Goal: Task Accomplishment & Management: Use online tool/utility

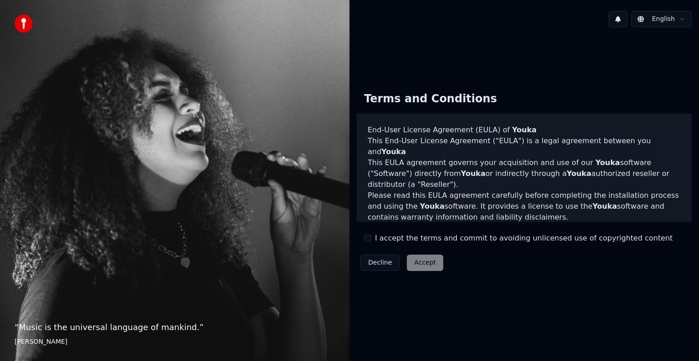
click at [371, 239] on div "I accept the terms and commit to avoiding unlicensed use of copyrighted content" at bounding box center [518, 238] width 308 height 11
click at [369, 238] on button "I accept the terms and commit to avoiding unlicensed use of copyrighted content" at bounding box center [367, 238] width 7 height 7
click at [416, 262] on button "Accept" at bounding box center [425, 263] width 36 height 16
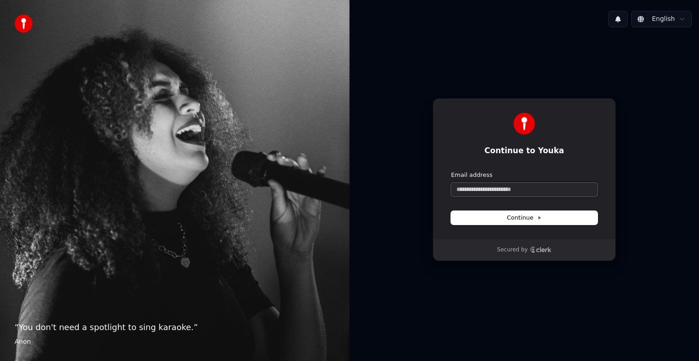
click at [518, 187] on input "Email address" at bounding box center [524, 190] width 146 height 14
click at [526, 219] on span "Continue" at bounding box center [524, 218] width 35 height 8
type input "**********"
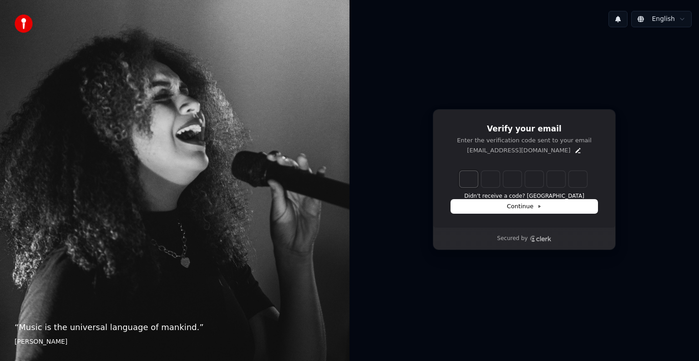
click at [472, 178] on input "Enter verification code. Digit 1" at bounding box center [468, 179] width 18 height 16
type input "*"
type input "**"
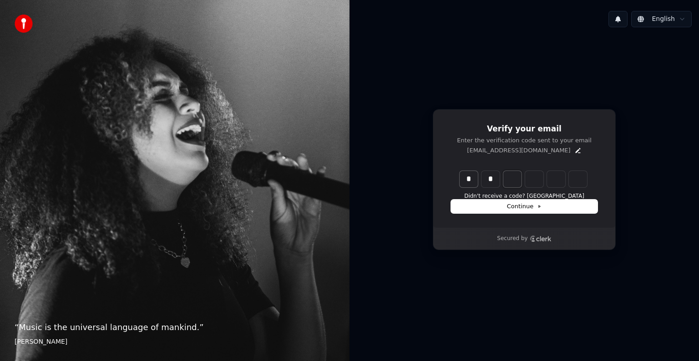
type input "*"
type input "***"
type input "*"
type input "****"
type input "*"
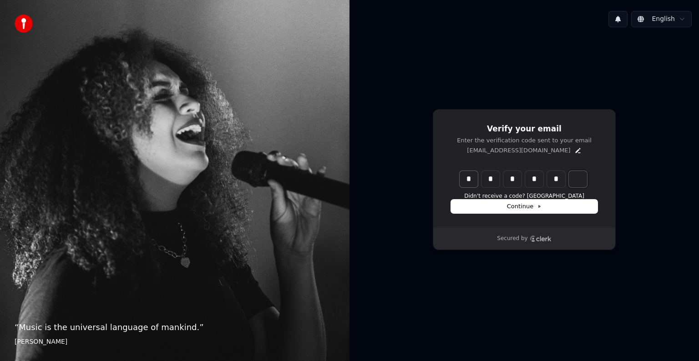
type input "******"
type input "*"
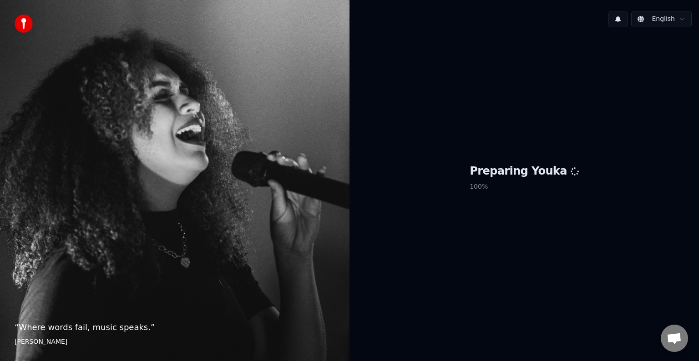
click at [667, 21] on html "“ Where words fail, music speaks. ” [PERSON_NAME] English Preparing Youka 100 %" at bounding box center [349, 180] width 699 height 361
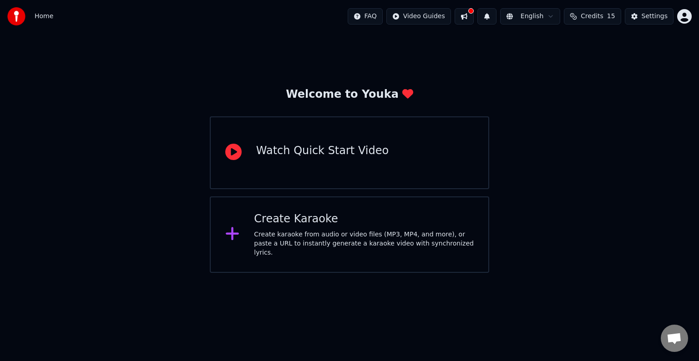
click at [552, 80] on div "Welcome to Youka Watch Quick Start Video Create Karaoke Create karaoke from aud…" at bounding box center [349, 153] width 699 height 240
click at [289, 234] on div "Create karaoke from audio or video files (MP3, MP4, and more), or paste a URL t…" at bounding box center [364, 243] width 220 height 27
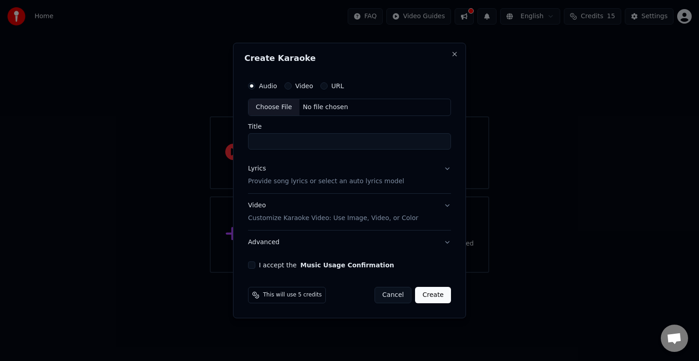
click at [280, 108] on div "Choose File" at bounding box center [273, 107] width 51 height 16
click at [306, 143] on input "Title" at bounding box center [349, 141] width 203 height 16
type input "*"
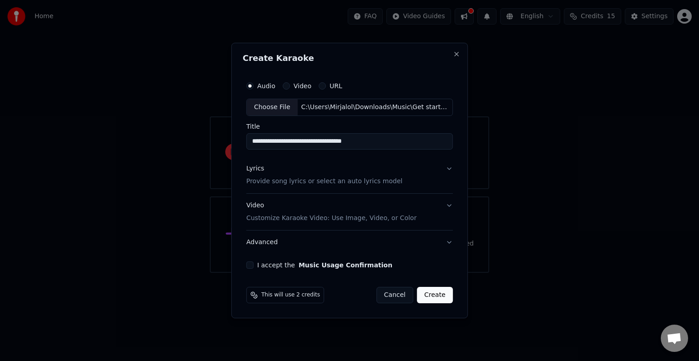
type input "**********"
click at [249, 263] on button "I accept the Music Usage Confirmation" at bounding box center [249, 265] width 7 height 7
click at [423, 298] on button "Create" at bounding box center [435, 295] width 36 height 16
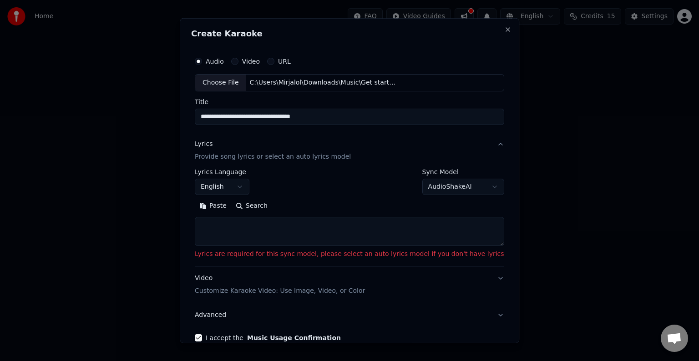
click at [404, 234] on textarea at bounding box center [349, 231] width 309 height 29
click at [249, 188] on button "English" at bounding box center [222, 187] width 55 height 16
click at [248, 186] on button "English" at bounding box center [222, 187] width 55 height 16
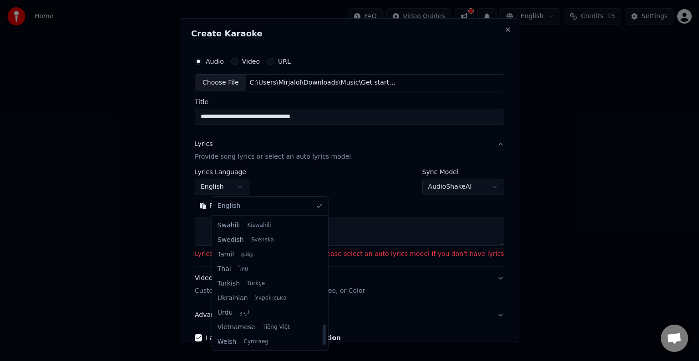
scroll to position [698, 0]
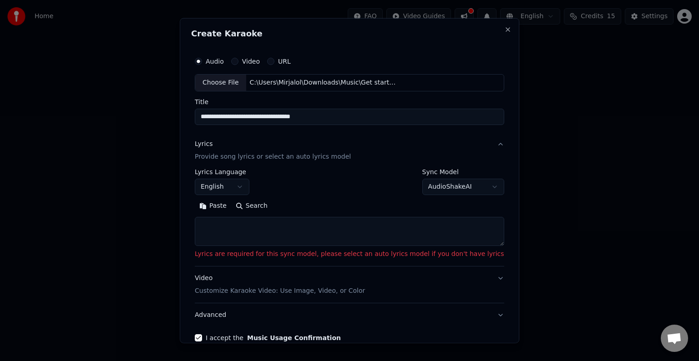
click at [260, 231] on textarea at bounding box center [349, 231] width 309 height 29
click at [245, 186] on button "English" at bounding box center [222, 187] width 55 height 16
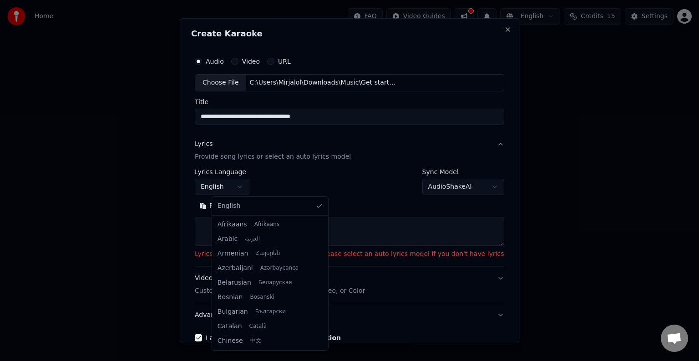
click at [257, 186] on body "**********" at bounding box center [349, 136] width 699 height 273
select select "**"
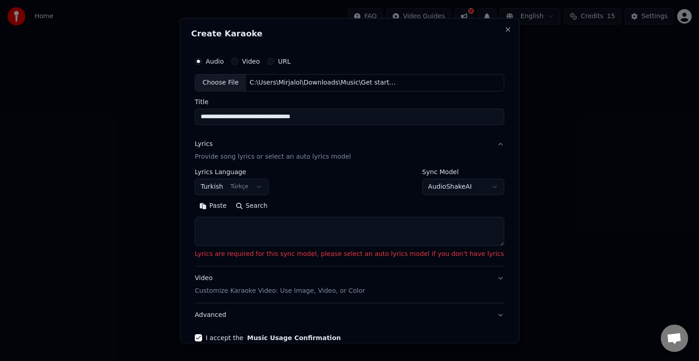
click at [273, 232] on textarea at bounding box center [349, 231] width 309 height 29
click at [252, 227] on textarea at bounding box center [349, 231] width 309 height 29
click at [252, 226] on textarea at bounding box center [349, 231] width 309 height 29
click at [244, 226] on textarea at bounding box center [349, 231] width 309 height 29
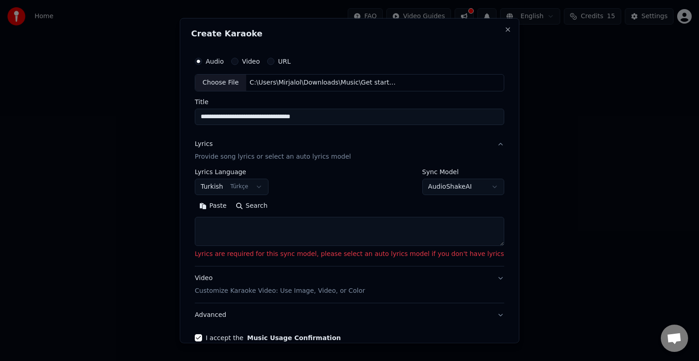
paste textarea "**********"
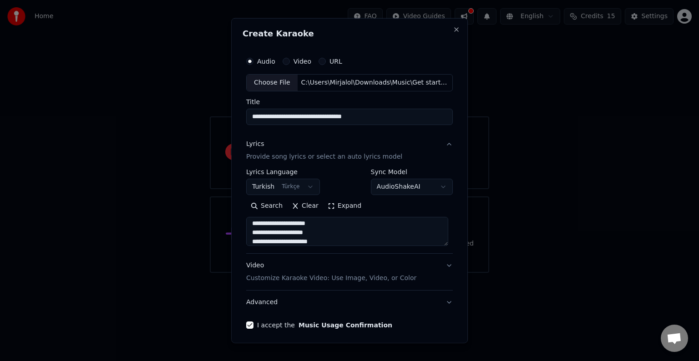
scroll to position [29, 0]
paste textarea "**********"
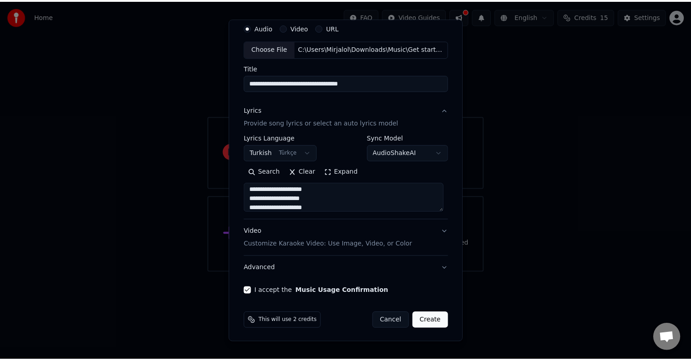
scroll to position [35, 0]
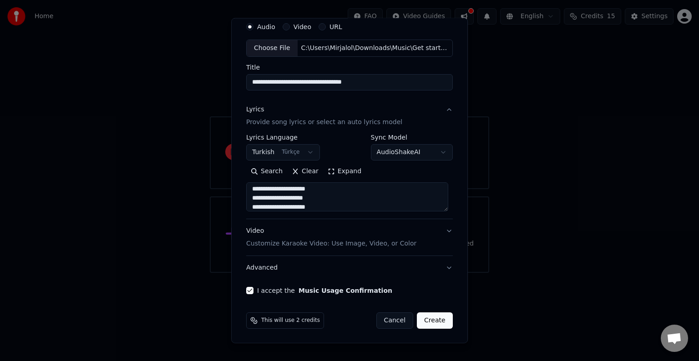
type textarea "**********"
click at [426, 318] on button "Create" at bounding box center [435, 320] width 36 height 16
select select
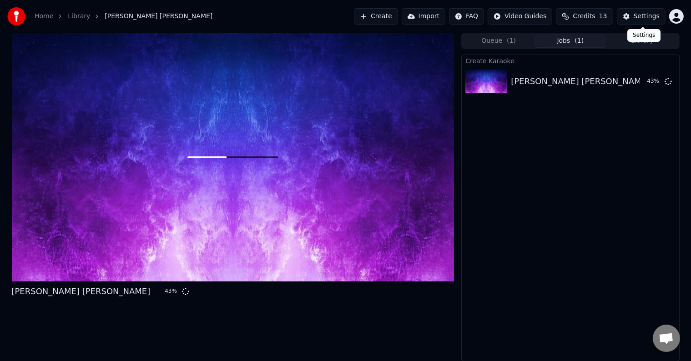
click at [642, 20] on div "Settings" at bounding box center [647, 16] width 26 height 9
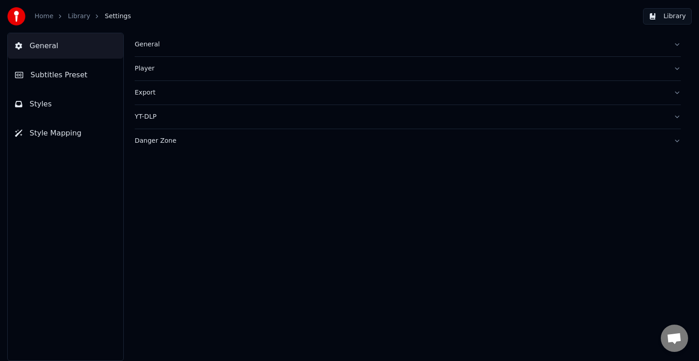
click at [678, 91] on button "Export" at bounding box center [408, 93] width 546 height 24
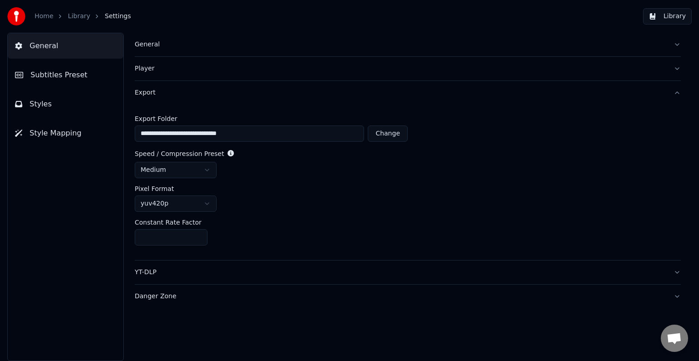
click at [197, 167] on html "**********" at bounding box center [349, 180] width 699 height 361
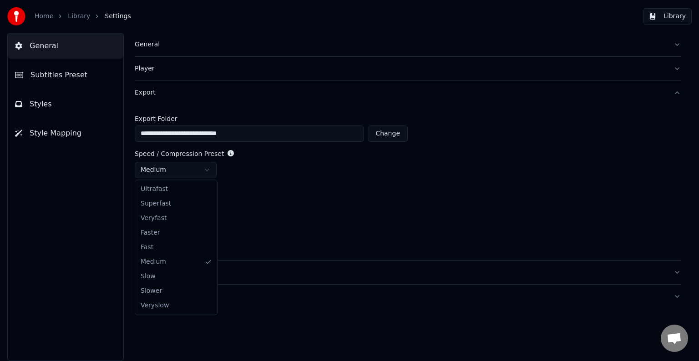
click at [197, 167] on html "**********" at bounding box center [349, 180] width 699 height 361
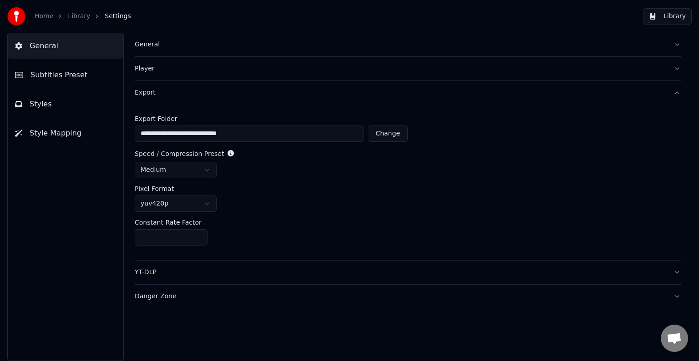
click at [197, 202] on html "**********" at bounding box center [349, 180] width 699 height 361
click at [31, 40] on span "General" at bounding box center [44, 45] width 29 height 11
click at [53, 74] on span "Subtitles Preset" at bounding box center [58, 75] width 57 height 11
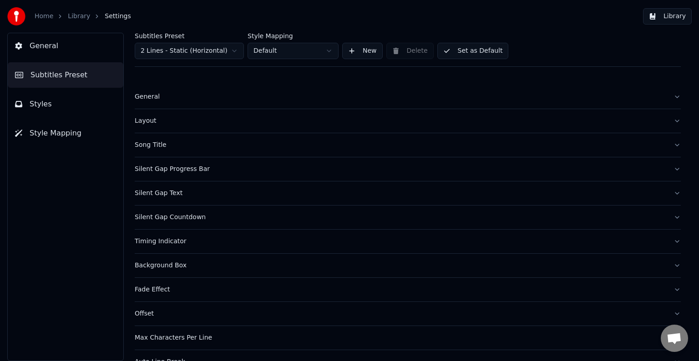
click at [33, 15] on div "Home Library Settings" at bounding box center [69, 16] width 124 height 18
click at [45, 17] on link "Home" at bounding box center [44, 16] width 19 height 9
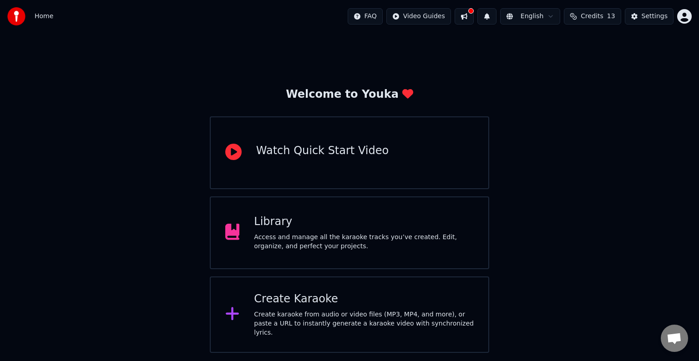
click at [473, 16] on button at bounding box center [463, 16] width 19 height 16
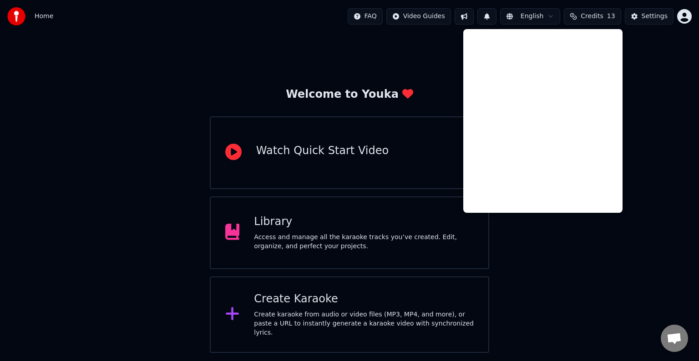
click at [441, 82] on div "Welcome to Youka Watch Quick Start Video Library Access and manage all the kara…" at bounding box center [349, 193] width 699 height 320
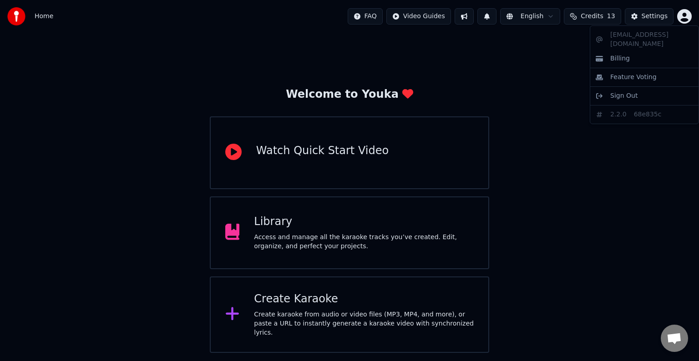
click at [679, 15] on html "Home FAQ Video Guides English Credits 13 Settings Welcome to Youka Watch Quick …" at bounding box center [349, 176] width 699 height 353
click at [536, 33] on html "Home FAQ Video Guides English Credits 13 Settings Welcome to Youka Watch Quick …" at bounding box center [349, 176] width 699 height 353
click at [540, 19] on html "Home FAQ Video Guides English Credits 13 Settings Welcome to Youka Watch Quick …" at bounding box center [349, 176] width 699 height 353
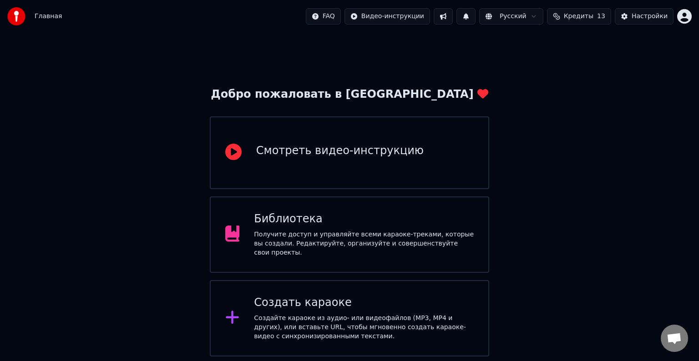
click at [404, 315] on div "Создайте караоке из аудио- или видеофайлов (MP3, MP4 и других), или вставьте UR…" at bounding box center [364, 327] width 220 height 27
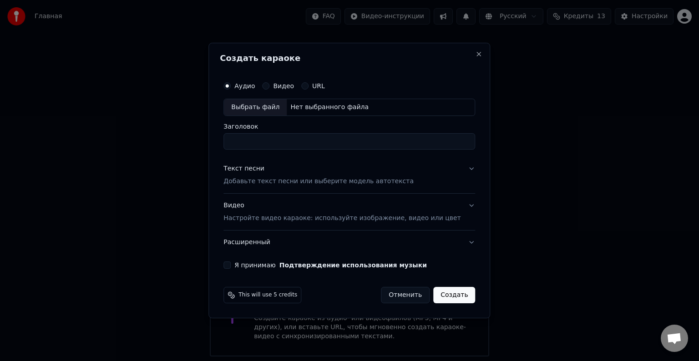
click at [407, 297] on button "Отменить" at bounding box center [405, 295] width 49 height 16
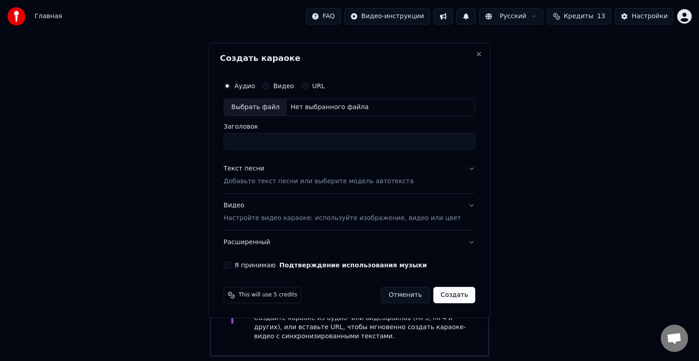
click at [398, 291] on button "Отменить" at bounding box center [405, 295] width 49 height 16
click at [397, 294] on button "Отменить" at bounding box center [405, 295] width 49 height 16
click at [413, 298] on button "Отменить" at bounding box center [405, 295] width 49 height 16
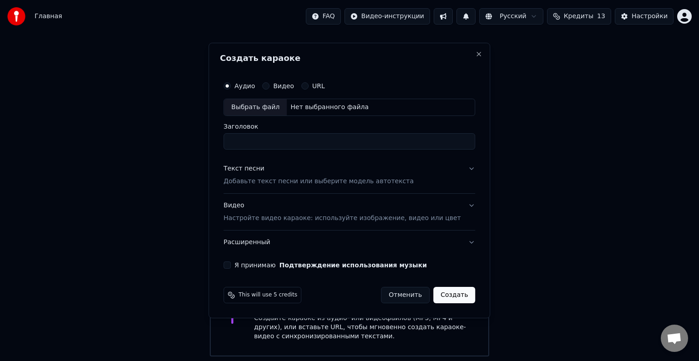
click at [413, 298] on button "Отменить" at bounding box center [405, 295] width 49 height 16
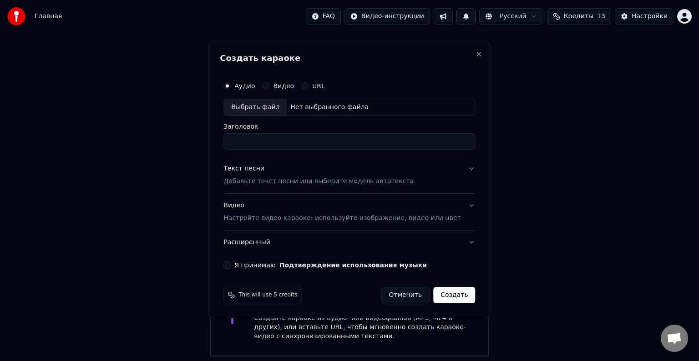
click at [413, 298] on button "Отменить" at bounding box center [405, 295] width 49 height 16
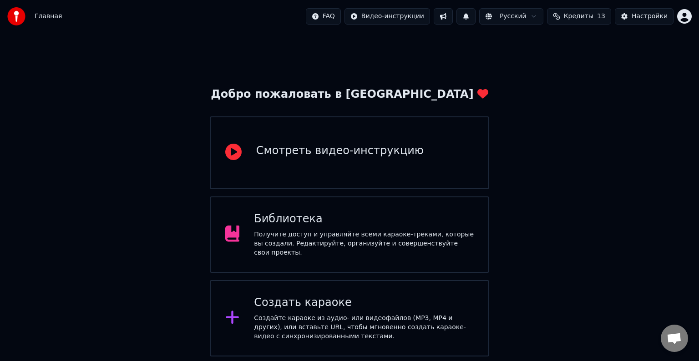
click at [13, 15] on img at bounding box center [16, 16] width 18 height 18
click at [35, 15] on span "Главная" at bounding box center [48, 16] width 27 height 9
click at [45, 16] on span "Главная" at bounding box center [48, 16] width 27 height 9
click at [301, 249] on div "Получите доступ и управляйте всеми караоке-треками, которые вы создали. Редакти…" at bounding box center [364, 243] width 220 height 27
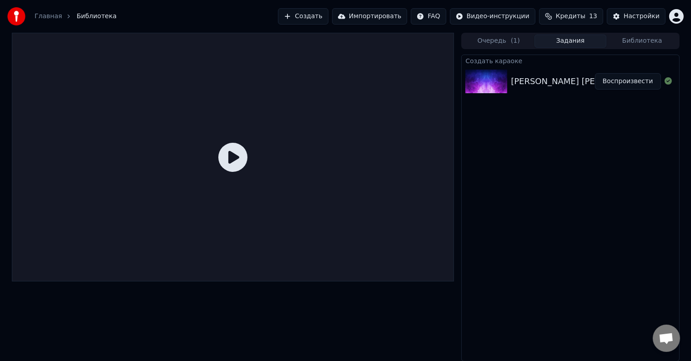
click at [229, 158] on icon at bounding box center [232, 157] width 29 height 29
click at [477, 86] on img at bounding box center [486, 82] width 42 height 24
click at [242, 156] on icon at bounding box center [232, 157] width 29 height 29
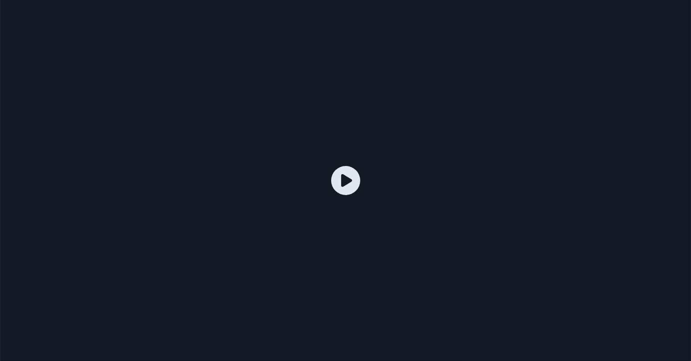
click at [242, 167] on div at bounding box center [345, 180] width 691 height 388
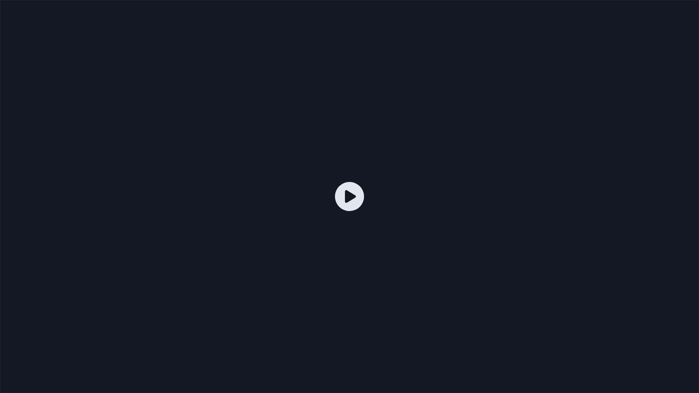
click at [357, 193] on icon at bounding box center [349, 196] width 29 height 29
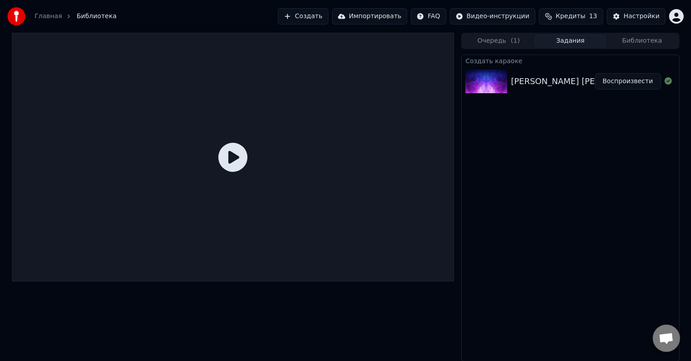
click at [586, 81] on div "Ozodbek Nazarbekov Begim demang begoyim" at bounding box center [580, 81] width 139 height 13
click at [635, 81] on button "Воспроизвести" at bounding box center [628, 81] width 66 height 16
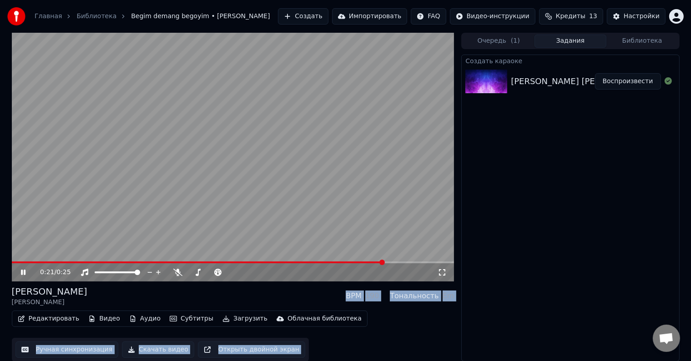
scroll to position [0, 0]
click at [394, 332] on div "Редактировать Видео Аудио Субтитры Загрузить Облачная библиотека Ручная синхрон…" at bounding box center [233, 335] width 443 height 51
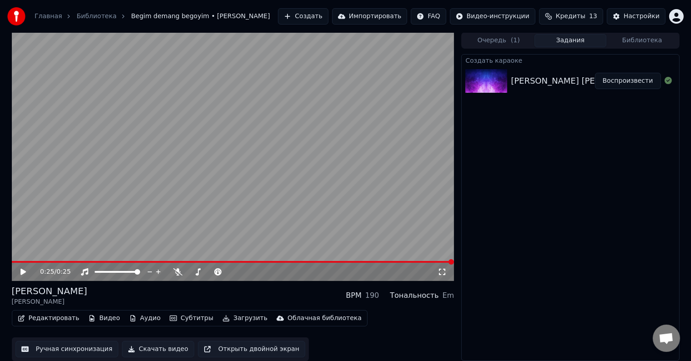
click at [69, 317] on button "Редактировать" at bounding box center [48, 318] width 69 height 13
click at [177, 269] on icon at bounding box center [177, 271] width 9 height 7
click at [25, 272] on icon at bounding box center [22, 272] width 5 height 6
click at [22, 269] on icon at bounding box center [29, 271] width 21 height 7
click at [151, 350] on button "Скачать видео" at bounding box center [158, 349] width 72 height 16
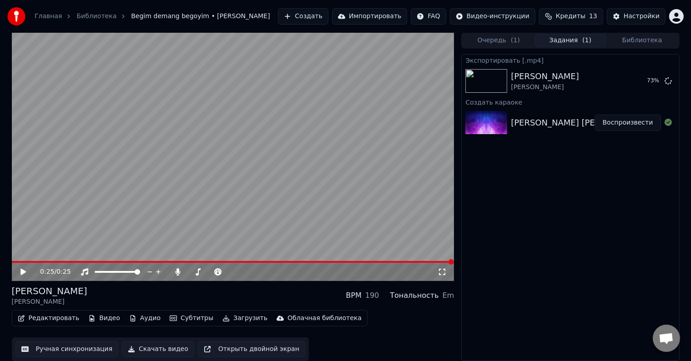
click at [21, 274] on icon at bounding box center [22, 272] width 5 height 6
click at [24, 269] on icon at bounding box center [29, 271] width 21 height 7
click at [12, 260] on span at bounding box center [14, 261] width 5 height 5
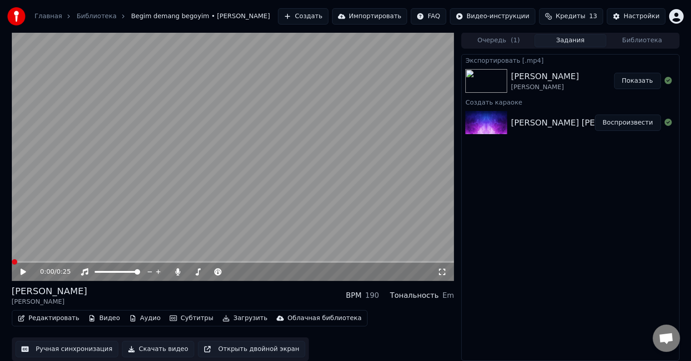
click at [25, 273] on icon at bounding box center [29, 271] width 21 height 7
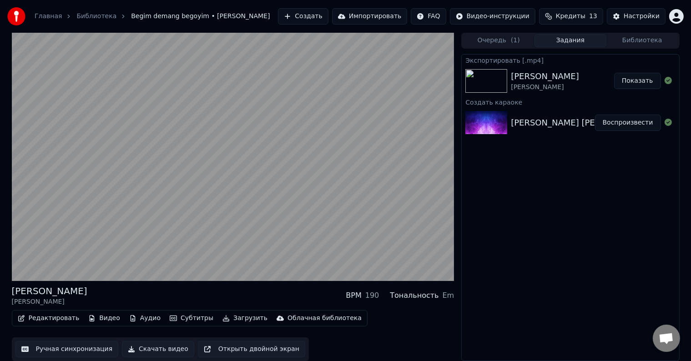
click at [491, 81] on img at bounding box center [486, 81] width 42 height 24
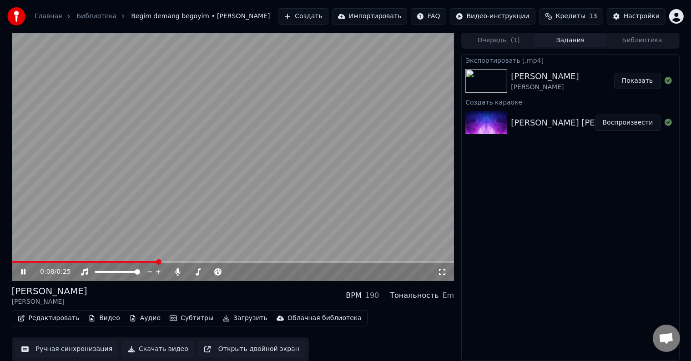
click at [20, 272] on icon at bounding box center [29, 271] width 21 height 7
click at [644, 81] on button "Показать" at bounding box center [637, 81] width 47 height 16
click at [108, 317] on button "Видео" at bounding box center [104, 318] width 39 height 13
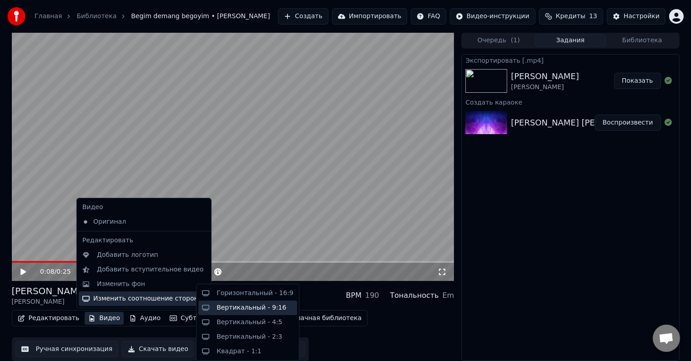
click at [249, 306] on div "Вертикальный - 9:16" at bounding box center [252, 307] width 70 height 9
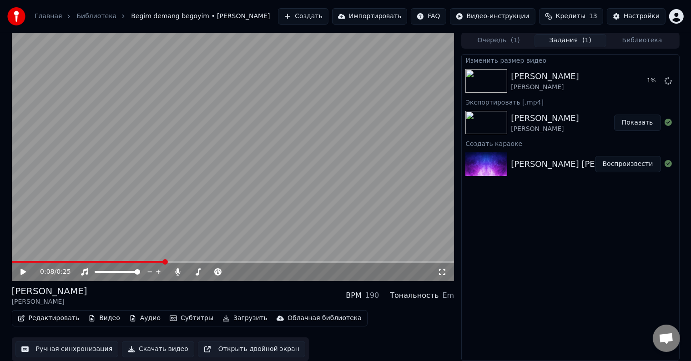
click at [107, 318] on button "Видео" at bounding box center [104, 318] width 39 height 13
